Goal: Task Accomplishment & Management: Manage account settings

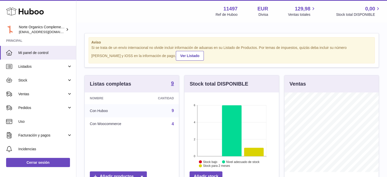
scroll to position [79, 94]
click at [51, 68] on span "Listados" at bounding box center [42, 66] width 49 height 5
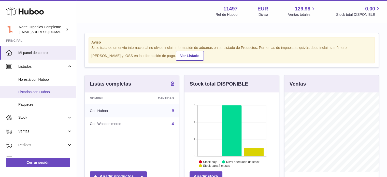
click at [41, 91] on span "Listados con Huboo" at bounding box center [45, 92] width 54 height 5
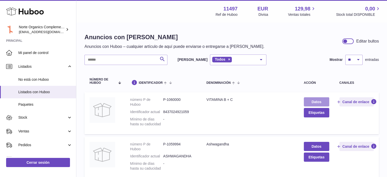
click at [316, 101] on link "Datos" at bounding box center [316, 101] width 25 height 9
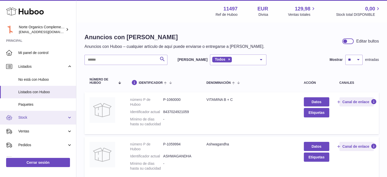
click at [33, 114] on link "Stock" at bounding box center [38, 118] width 76 height 14
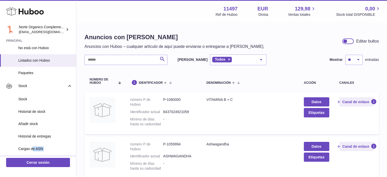
drag, startPoint x: 25, startPoint y: 157, endPoint x: 34, endPoint y: 153, distance: 9.2
click at [34, 153] on section "Huboo Norte Organics Complementos Alimenticios S.L. [EMAIL_ADDRESS][DOMAIN_NAME…" at bounding box center [38, 88] width 76 height 174
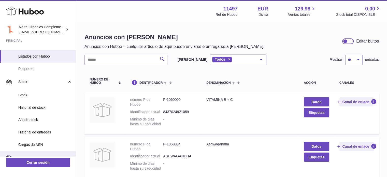
click at [34, 153] on link "Ventas" at bounding box center [38, 158] width 76 height 14
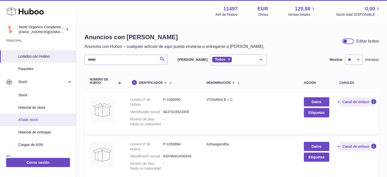
click at [38, 121] on span "Añadir stock" at bounding box center [45, 119] width 54 height 5
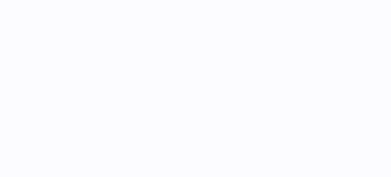
select select
select select "****"
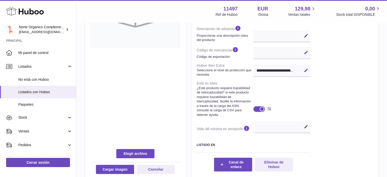
scroll to position [189, 0]
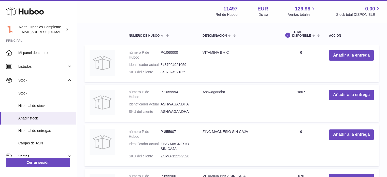
scroll to position [138, 0]
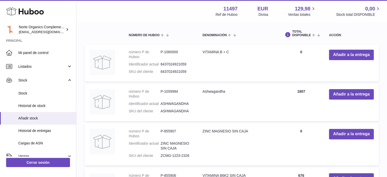
click at [348, 61] on td "Añadir a la entrega" at bounding box center [351, 63] width 55 height 37
click at [348, 53] on button "Añadir a la entrega" at bounding box center [351, 55] width 45 height 10
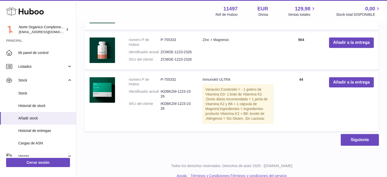
scroll to position [499, 0]
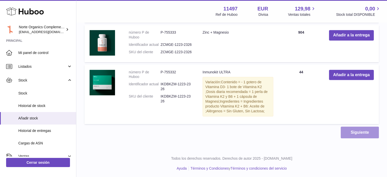
click at [356, 133] on button "Siguiente" at bounding box center [360, 132] width 38 height 12
click at [355, 133] on button "Siguiente" at bounding box center [360, 132] width 38 height 12
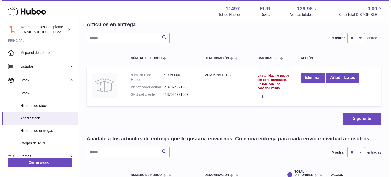
scroll to position [41, 0]
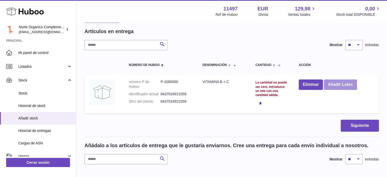
click at [341, 88] on button "Añadir Lotes" at bounding box center [340, 84] width 33 height 10
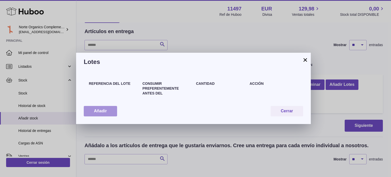
click at [111, 111] on button "Añadir" at bounding box center [100, 111] width 33 height 10
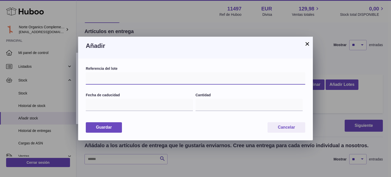
click at [111, 74] on input "text" at bounding box center [195, 78] width 219 height 12
paste input "****"
type input "****"
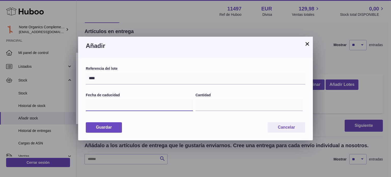
click at [172, 104] on input "text" at bounding box center [139, 105] width 107 height 12
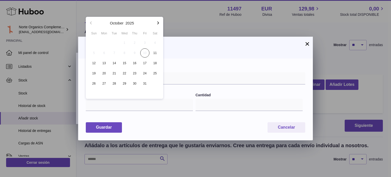
click at [156, 24] on icon "button" at bounding box center [158, 23] width 6 height 6
drag, startPoint x: 156, startPoint y: 24, endPoint x: 160, endPoint y: 24, distance: 4.1
click at [160, 24] on icon "button" at bounding box center [158, 23] width 6 height 6
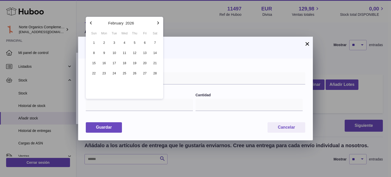
click at [160, 24] on icon "button" at bounding box center [158, 23] width 6 height 6
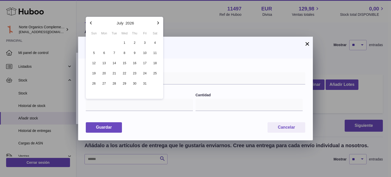
click at [160, 24] on icon "button" at bounding box center [158, 23] width 6 height 6
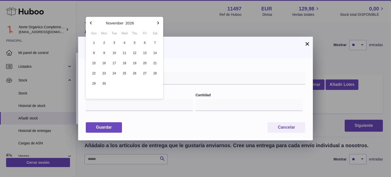
click at [160, 24] on icon "button" at bounding box center [158, 23] width 6 height 6
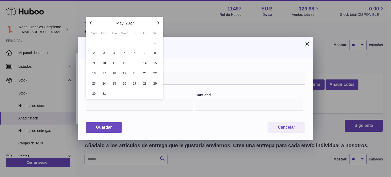
click at [160, 24] on icon "button" at bounding box center [158, 23] width 6 height 6
click at [134, 82] on span "30" at bounding box center [134, 83] width 9 height 9
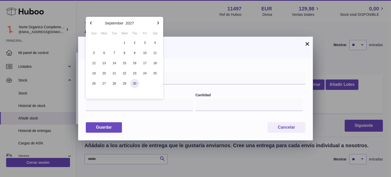
type input "**********"
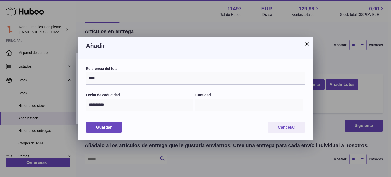
click at [236, 99] on input "*" at bounding box center [248, 105] width 107 height 12
click at [218, 102] on input "*" at bounding box center [248, 105] width 107 height 12
type input "****"
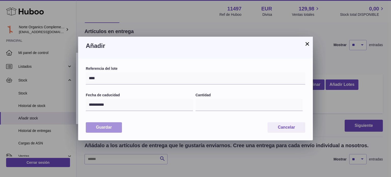
click at [109, 130] on button "Guardar" at bounding box center [104, 127] width 36 height 10
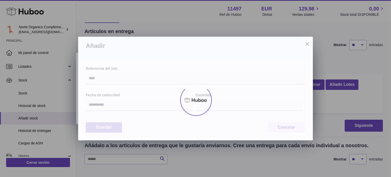
type input "****"
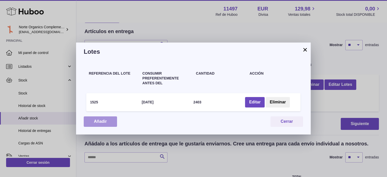
click at [103, 124] on button "Añadir" at bounding box center [100, 121] width 33 height 10
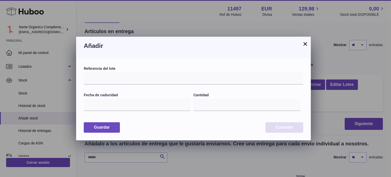
click at [288, 128] on button "Cancelar" at bounding box center [284, 127] width 38 height 10
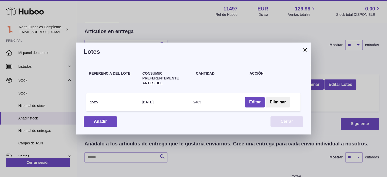
click at [284, 118] on button "Cerrar" at bounding box center [287, 121] width 33 height 10
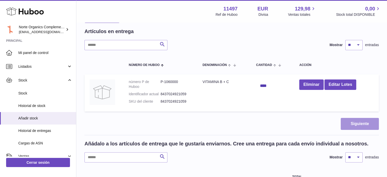
click at [347, 119] on button "Siguiente" at bounding box center [360, 124] width 38 height 12
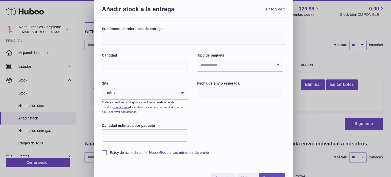
click at [157, 41] on input "Su número de referencia de entrega" at bounding box center [193, 39] width 183 height 12
paste input "*********"
type input "*********"
click at [136, 62] on input "Cantidad" at bounding box center [145, 65] width 86 height 12
type input "*"
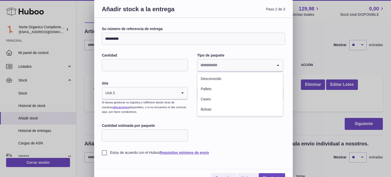
click at [217, 66] on input "Search for option" at bounding box center [234, 65] width 75 height 12
click at [212, 88] on li "Pallets" at bounding box center [239, 89] width 85 height 10
click at [209, 94] on input "text" at bounding box center [240, 93] width 86 height 12
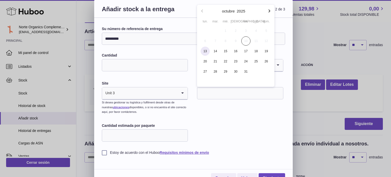
click at [203, 52] on span "13" at bounding box center [205, 51] width 9 height 9
type input "**********"
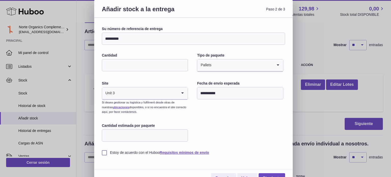
click at [152, 134] on input "Cantidad estimada por paquete" at bounding box center [145, 135] width 86 height 12
type input "****"
click at [126, 151] on label "Estoy de acuerdo con el Huboo Requisitos mínimos de envío" at bounding box center [193, 152] width 183 height 5
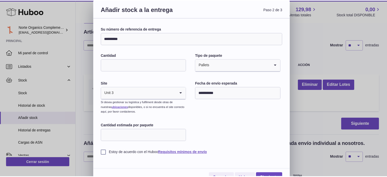
scroll to position [9, 0]
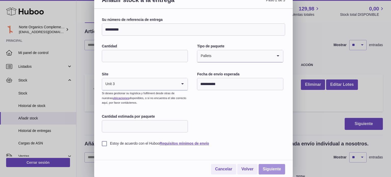
click at [270, 165] on link "Siguiente" at bounding box center [272, 169] width 26 height 10
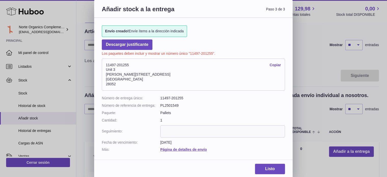
scroll to position [1, 0]
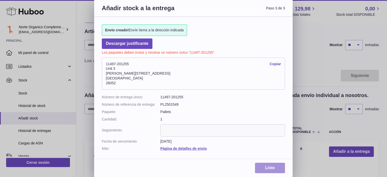
click at [263, 165] on link "Listo" at bounding box center [270, 168] width 30 height 10
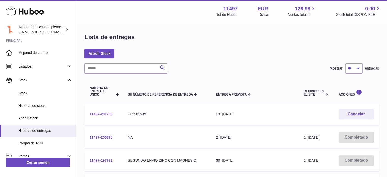
click at [102, 113] on link "11497-201255" at bounding box center [101, 114] width 23 height 4
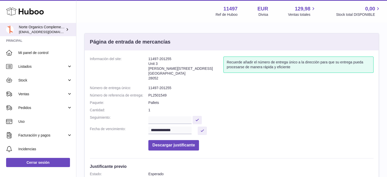
click at [44, 30] on span "[EMAIL_ADDRESS][DOMAIN_NAME]" at bounding box center [47, 32] width 56 height 4
